Goal: Subscribe to service/newsletter

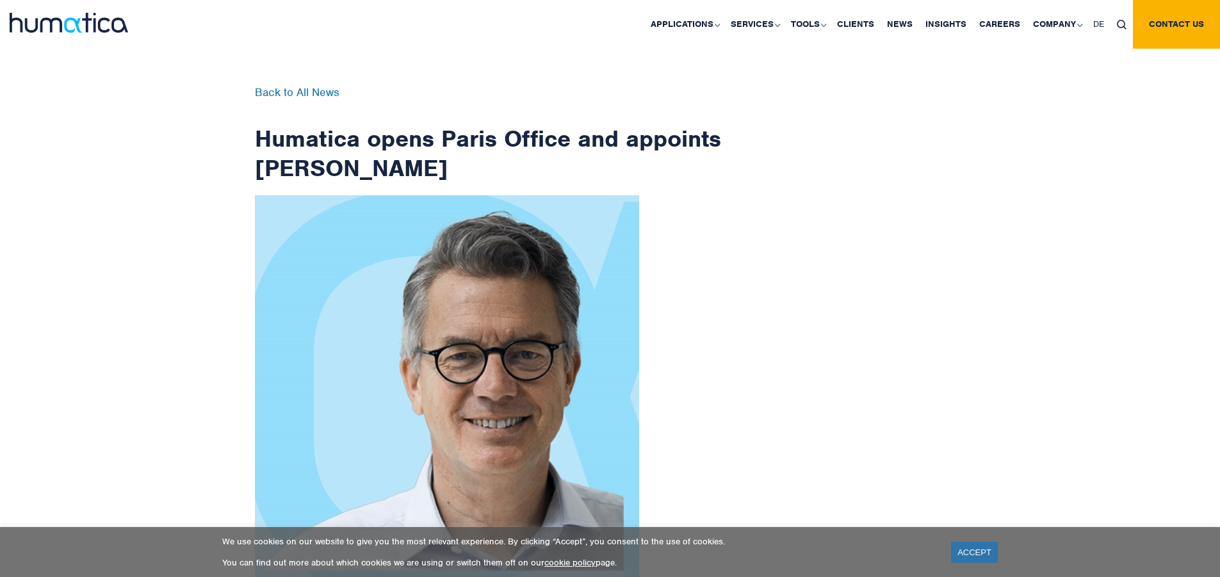
scroll to position [2043, 0]
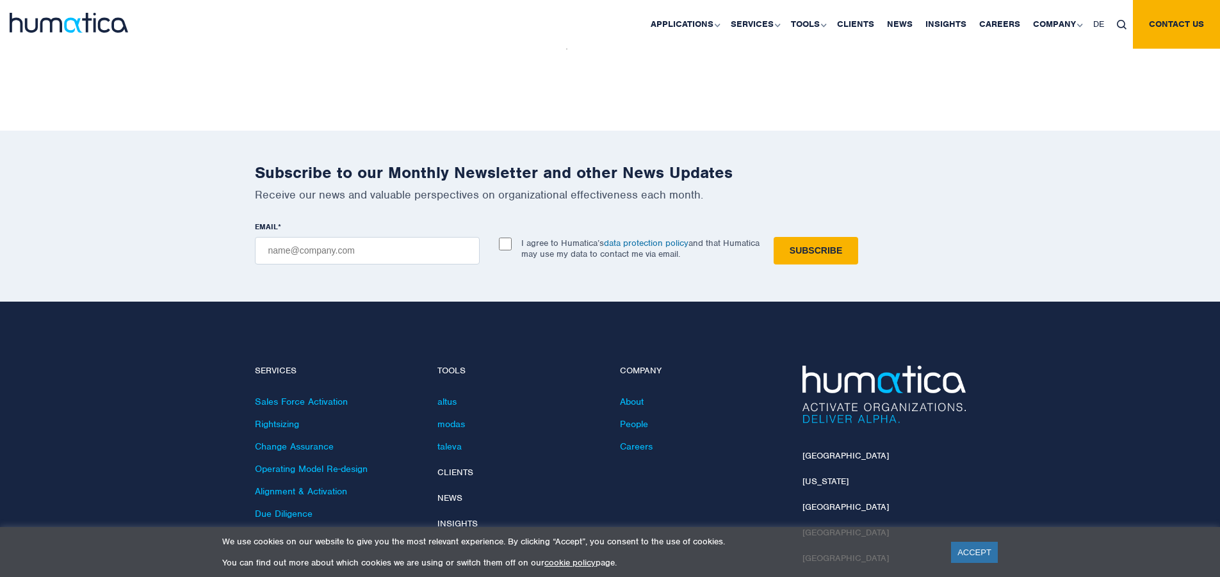
checkbox input "true"
type input "[EMAIL_ADDRESS][DOMAIN_NAME]"
click at [774, 237] on input "Subscribe" at bounding box center [816, 251] width 85 height 28
